Goal: Task Accomplishment & Management: Use online tool/utility

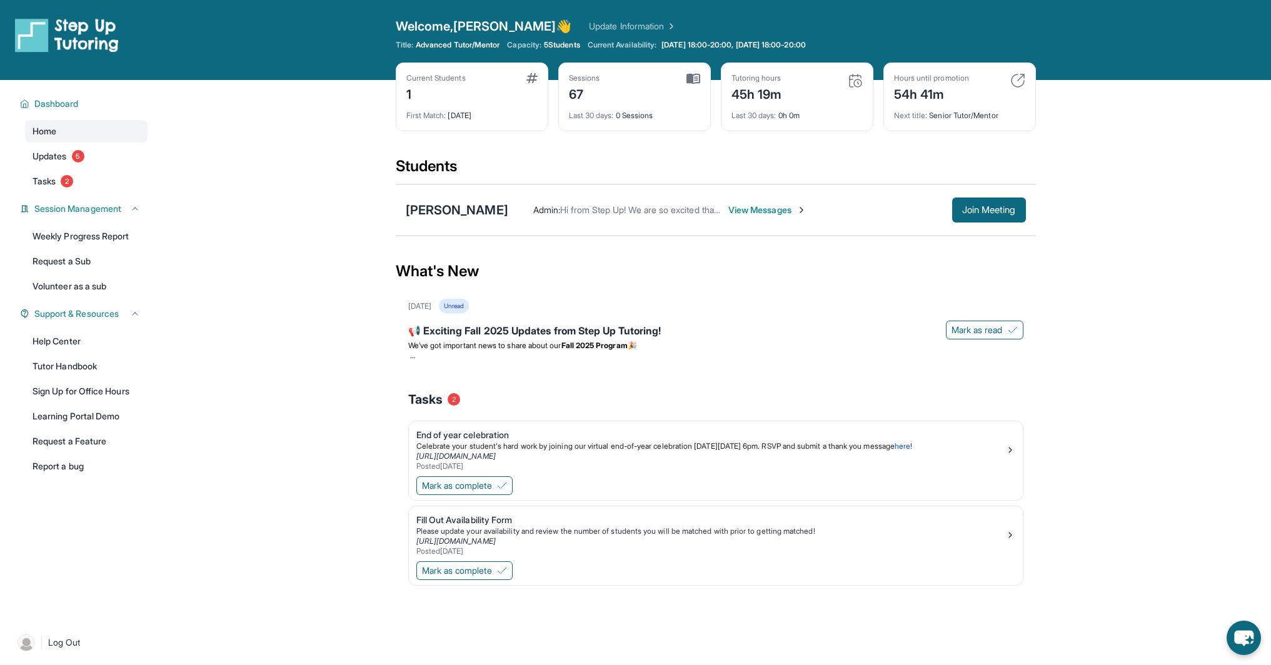
click at [782, 211] on span "View Messages" at bounding box center [768, 210] width 78 height 13
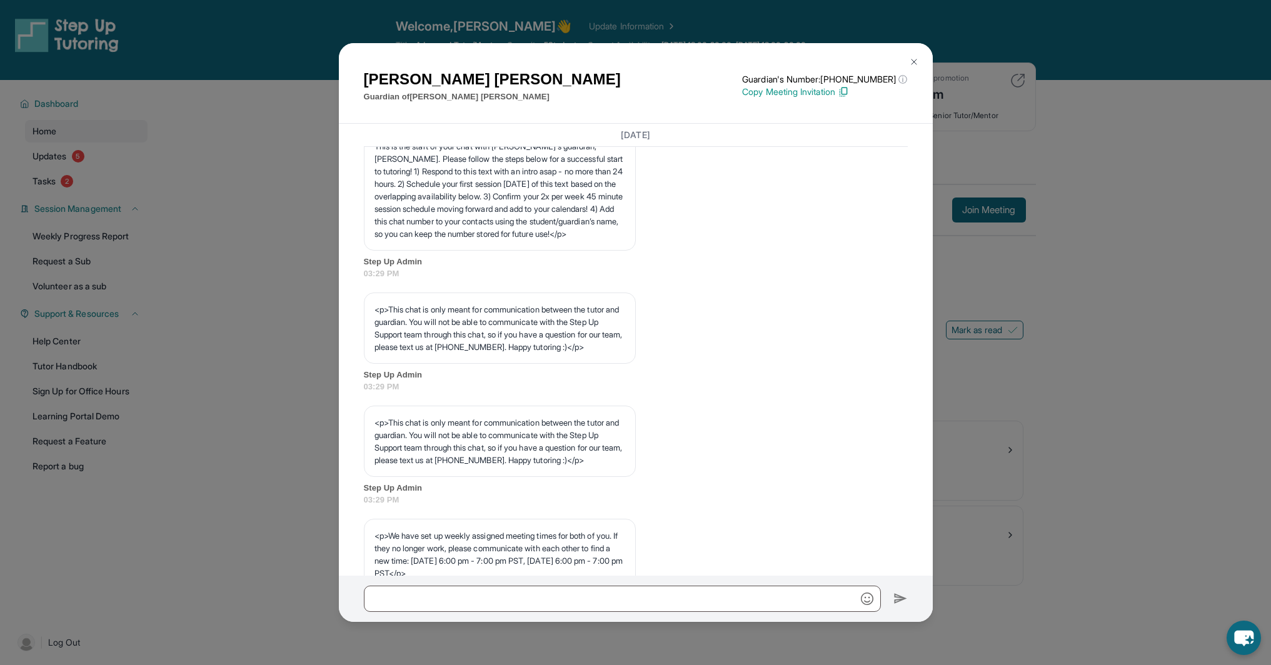
scroll to position [154, 0]
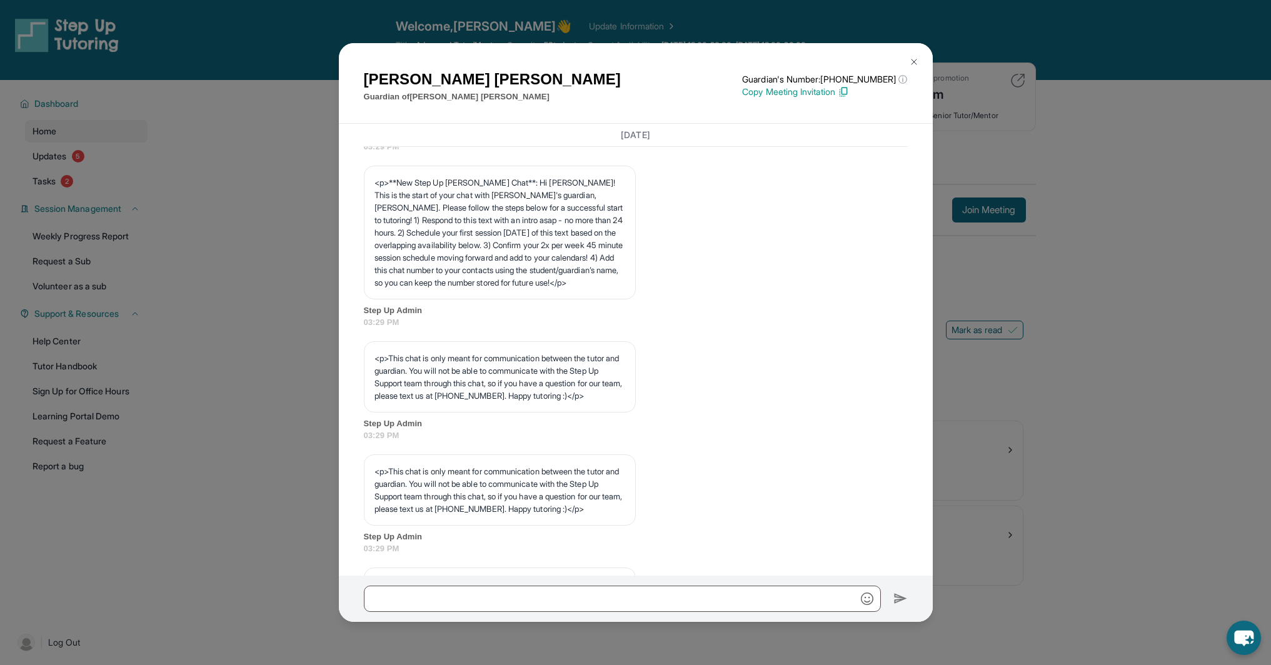
click at [918, 63] on img at bounding box center [914, 62] width 10 height 10
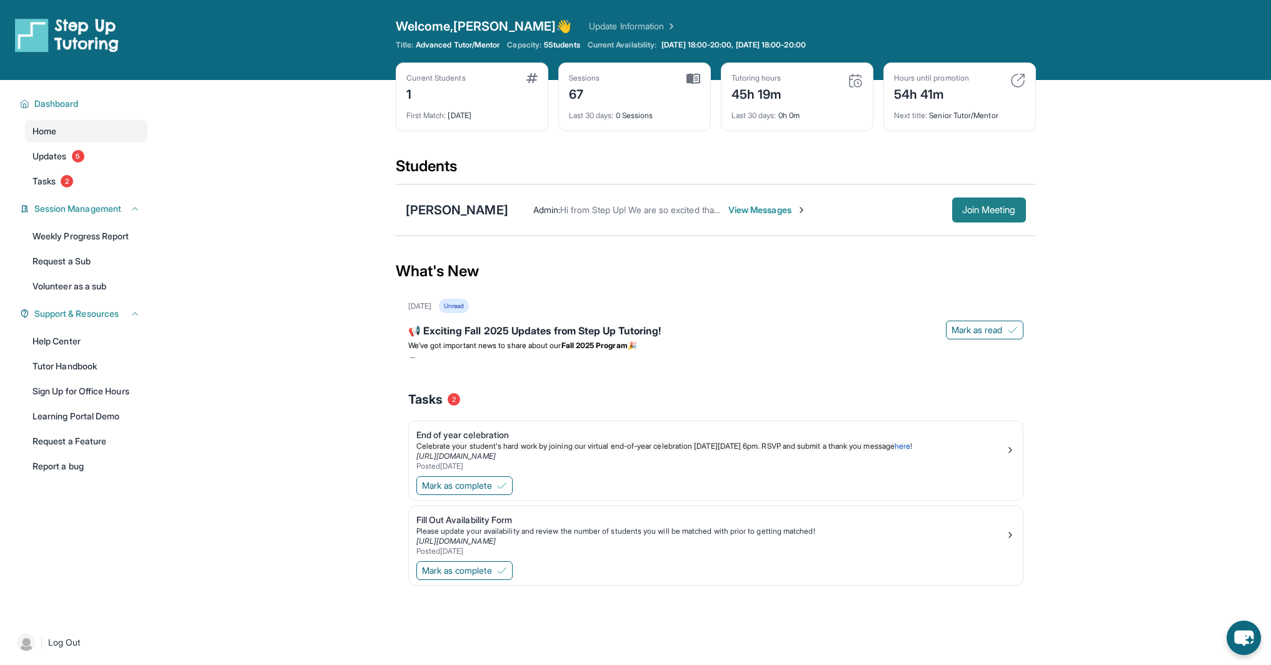
click at [991, 214] on span "Join Meeting" at bounding box center [990, 210] width 54 height 8
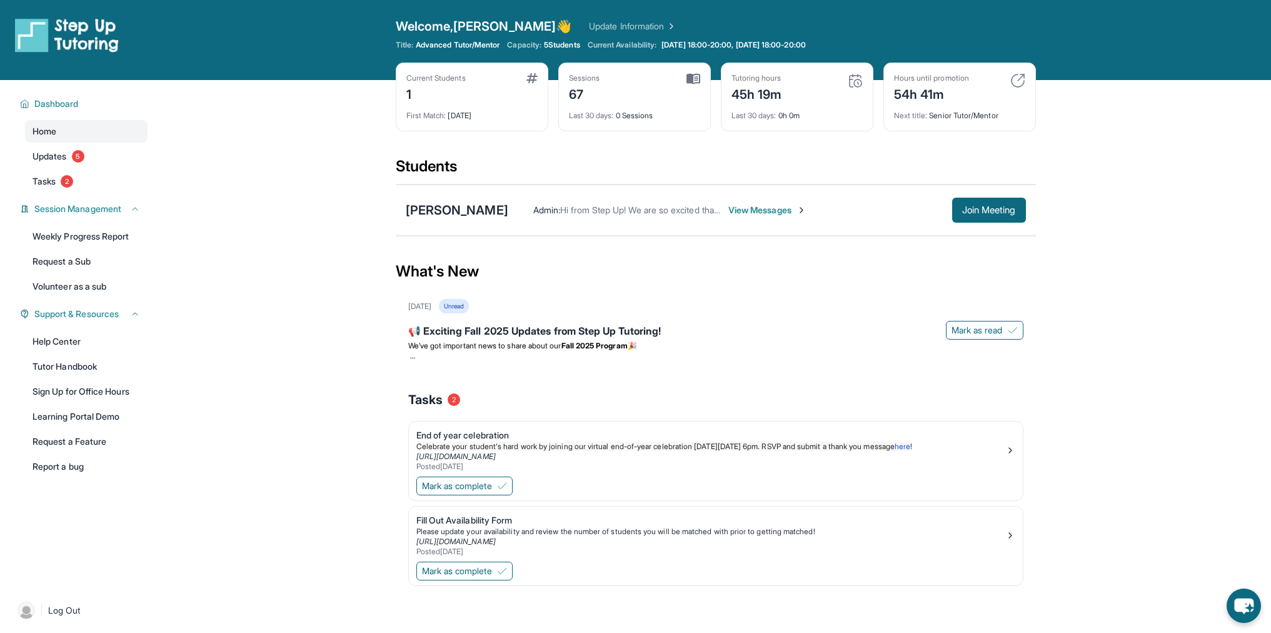
click at [748, 208] on span "View Messages" at bounding box center [768, 210] width 78 height 13
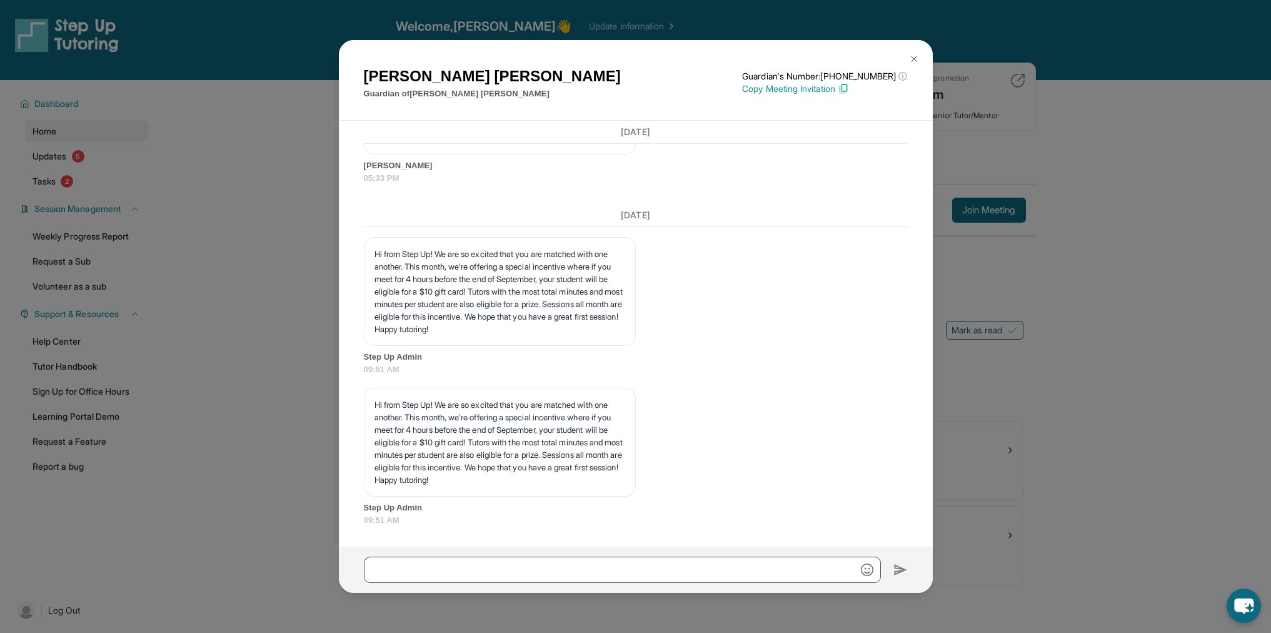
scroll to position [1430, 0]
click at [914, 58] on img at bounding box center [914, 59] width 10 height 10
